Goal: Task Accomplishment & Management: Use online tool/utility

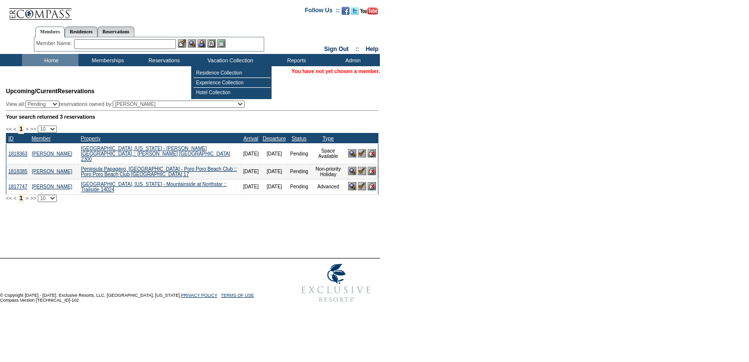
click at [156, 47] on input "text" at bounding box center [125, 44] width 102 height 10
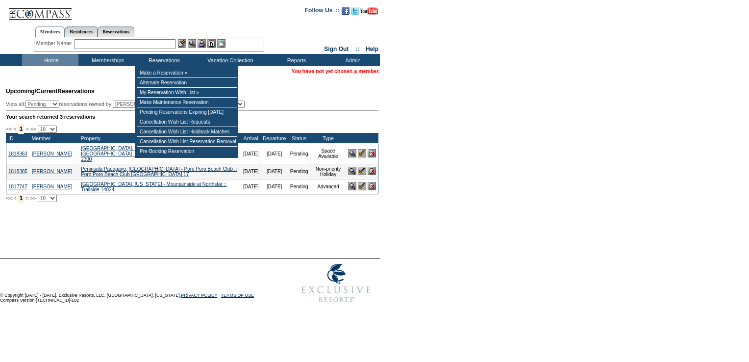
click at [140, 40] on input "text" at bounding box center [125, 44] width 102 height 10
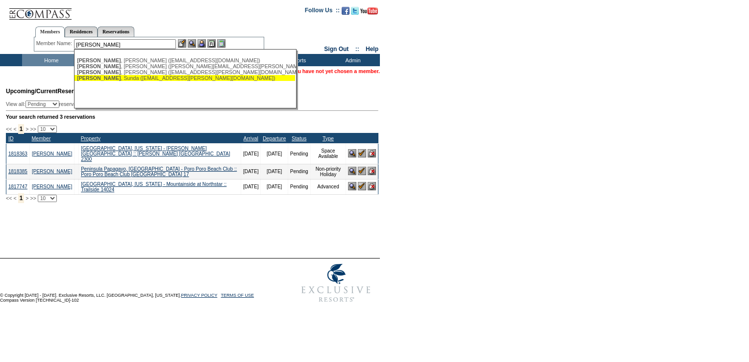
click at [123, 77] on div "[PERSON_NAME] , Sunda ([EMAIL_ADDRESS][PERSON_NAME][DOMAIN_NAME])" at bounding box center [185, 78] width 216 height 6
type input "[PERSON_NAME], Sunda ([EMAIL_ADDRESS][PERSON_NAME][DOMAIN_NAME])"
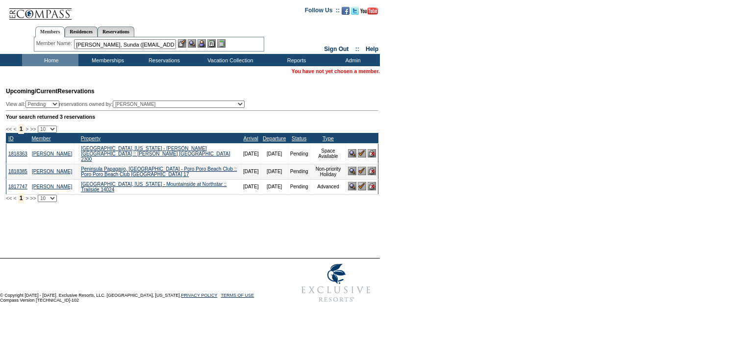
click at [208, 39] on div at bounding box center [202, 43] width 48 height 8
click at [203, 41] on img at bounding box center [201, 43] width 8 height 8
click at [193, 42] on img at bounding box center [192, 43] width 8 height 8
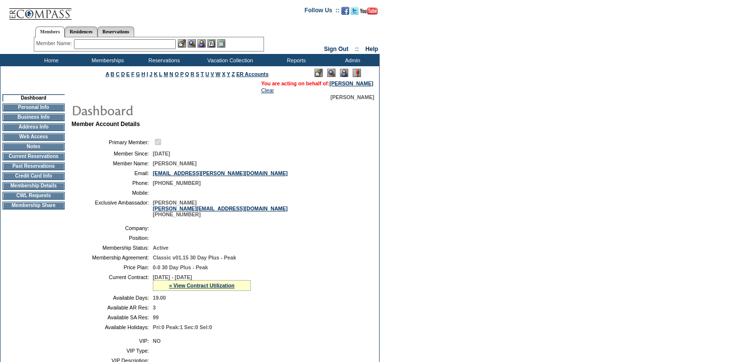
click at [37, 199] on td "CWL Requests" at bounding box center [33, 196] width 62 height 8
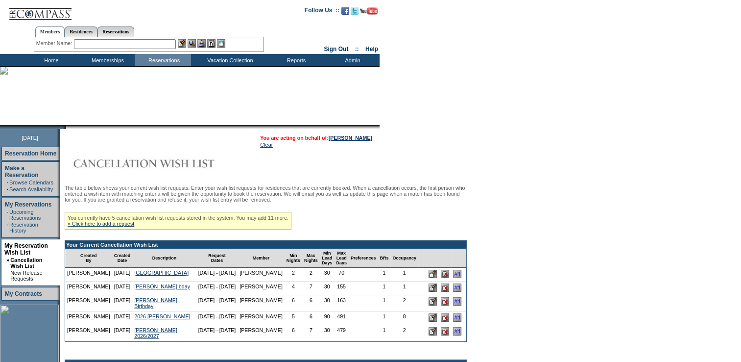
drag, startPoint x: 462, startPoint y: 306, endPoint x: 430, endPoint y: 43, distance: 265.6
click at [461, 305] on input "image" at bounding box center [457, 301] width 8 height 8
